Goal: Information Seeking & Learning: Learn about a topic

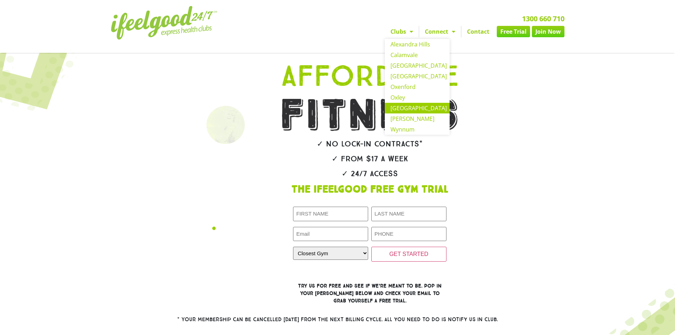
click at [401, 108] on link "[GEOGRAPHIC_DATA]" at bounding box center [417, 108] width 65 height 11
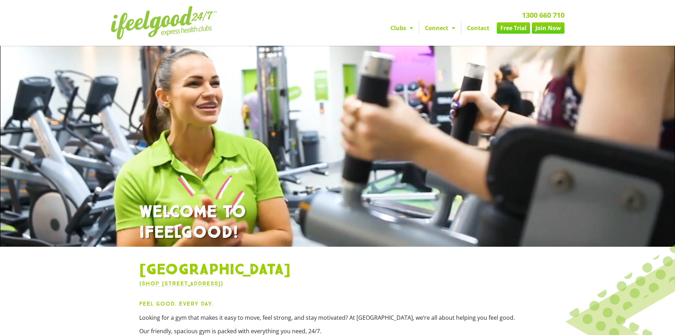
click at [276, 135] on div at bounding box center [445, 175] width 674 height 493
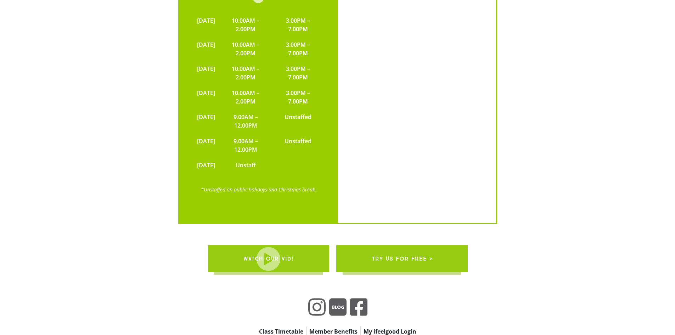
scroll to position [1660, 0]
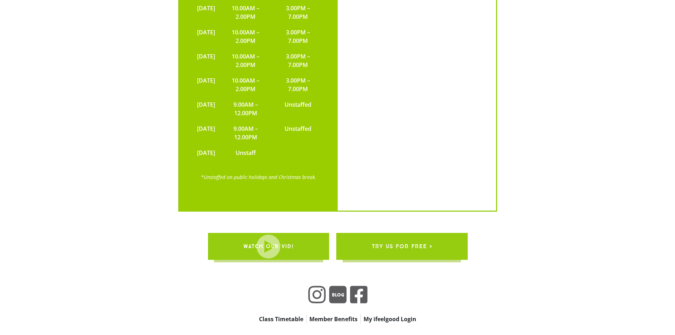
click at [270, 236] on span "WATCH OUR VID!" at bounding box center [268, 246] width 50 height 20
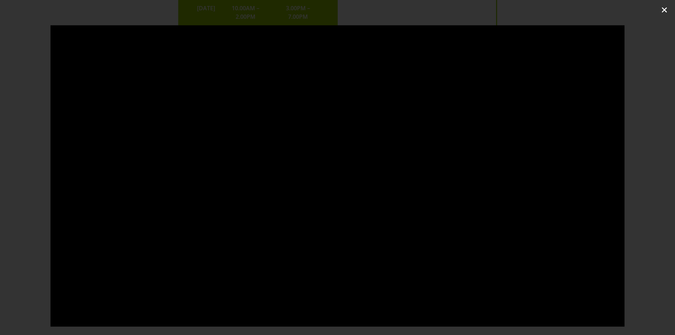
click at [666, 9] on icon "Close (Esc)" at bounding box center [664, 9] width 7 height 7
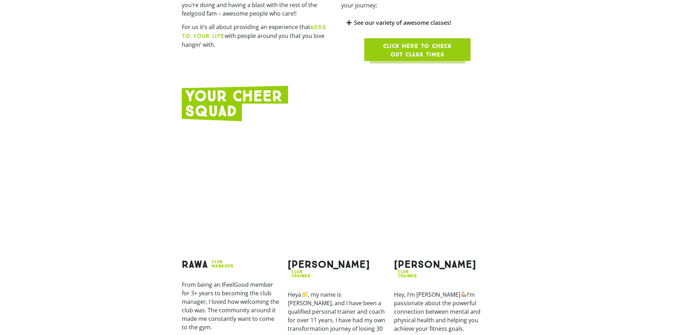
scroll to position [597, 0]
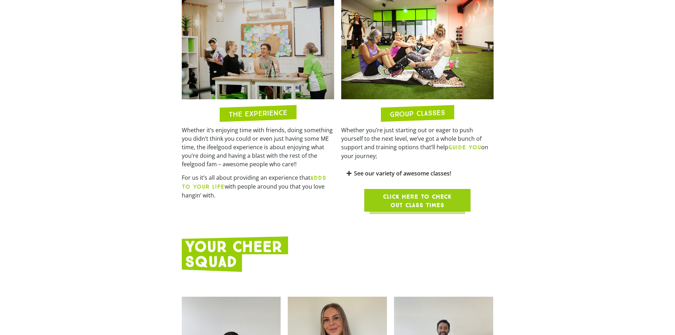
click at [416, 192] on span "Click here to check out class times" at bounding box center [417, 200] width 72 height 17
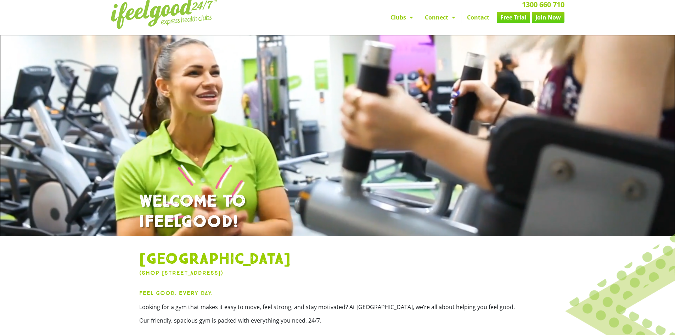
scroll to position [0, 0]
